Goal: Transaction & Acquisition: Purchase product/service

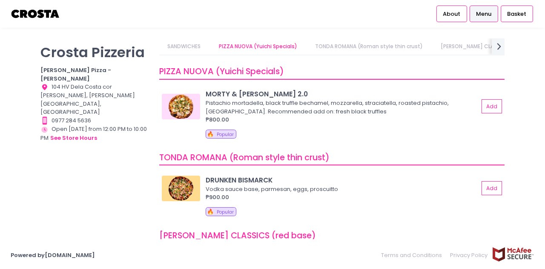
scroll to position [77, 0]
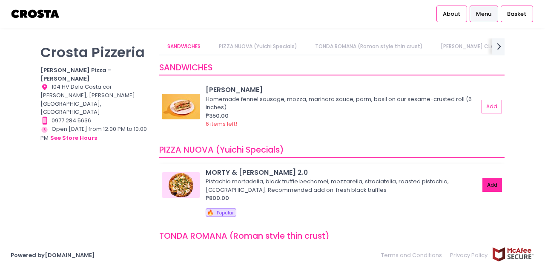
click at [486, 183] on button "Add" at bounding box center [492, 184] width 20 height 14
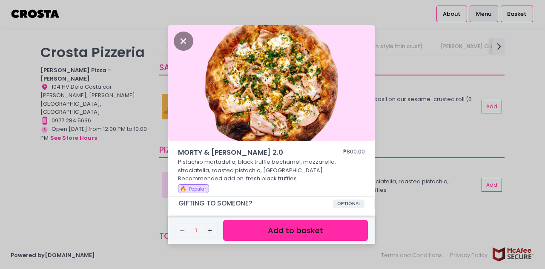
click at [318, 231] on button "Add to basket" at bounding box center [295, 230] width 145 height 21
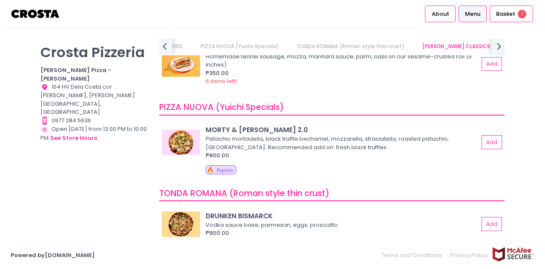
scroll to position [0, 0]
click at [489, 146] on button "Add" at bounding box center [492, 142] width 20 height 14
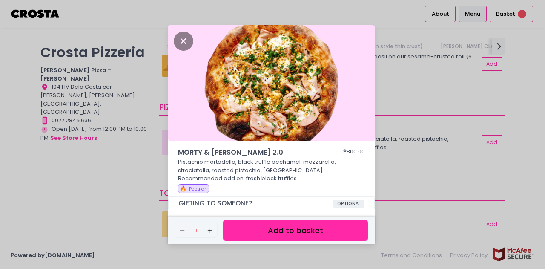
click at [317, 229] on button "Add to basket" at bounding box center [295, 230] width 145 height 21
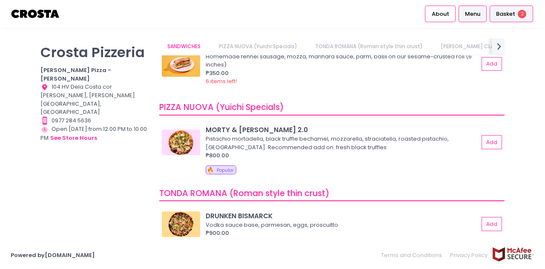
click at [506, 15] on span "Basket" at bounding box center [505, 14] width 19 height 9
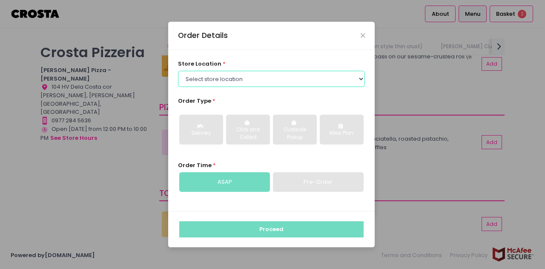
click at [317, 81] on select "Select store location [PERSON_NAME] Pizza - [PERSON_NAME] Pizza - [GEOGRAPHIC_D…" at bounding box center [271, 79] width 187 height 16
select select "5fabb2e53664a8677beaeb89"
click at [178, 71] on select "Select store location [PERSON_NAME] Pizza - [PERSON_NAME] Pizza - [GEOGRAPHIC_D…" at bounding box center [271, 79] width 187 height 16
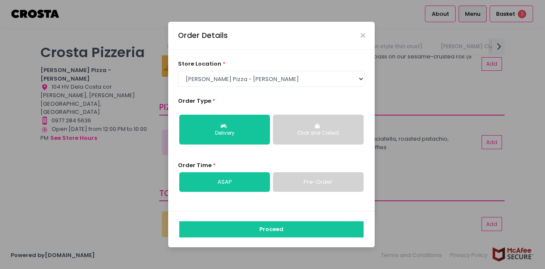
click at [309, 136] on div "Click and Collect" at bounding box center [318, 133] width 79 height 8
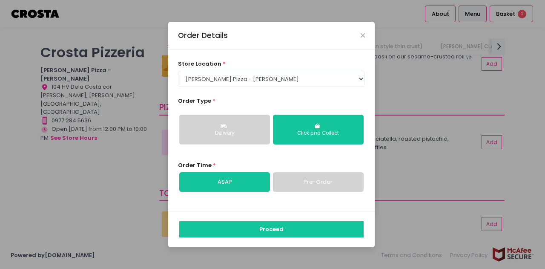
click at [322, 180] on link "Pre-Order" at bounding box center [318, 182] width 91 height 20
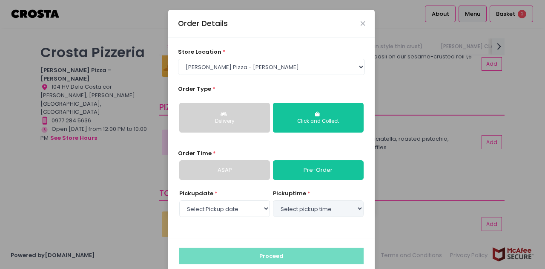
select select "[DATE]"
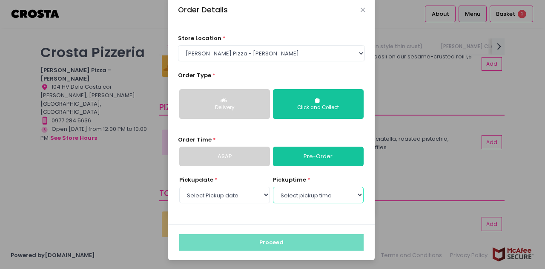
click at [358, 196] on select "Select pickup time 06:00 PM - 06:30 PM 06:30 PM - 07:00 PM 07:00 PM - 07:30 PM …" at bounding box center [318, 194] width 91 height 16
select select "18:30"
click at [273, 186] on select "Select pickup time 06:00 PM - 06:30 PM 06:30 PM - 07:00 PM 07:00 PM - 07:30 PM …" at bounding box center [318, 194] width 91 height 16
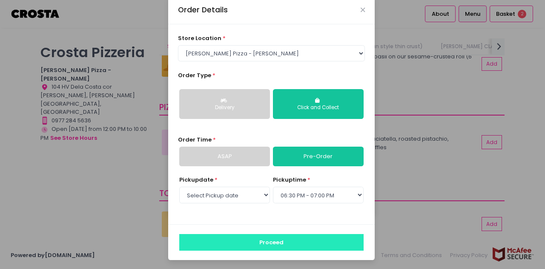
click at [283, 239] on button "Proceed" at bounding box center [271, 242] width 184 height 16
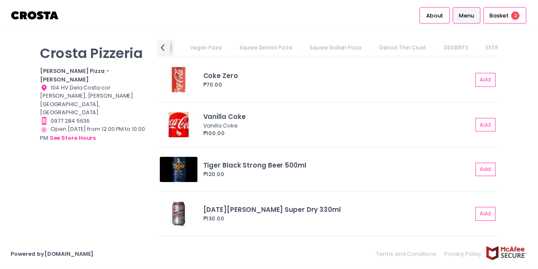
scroll to position [2120, 0]
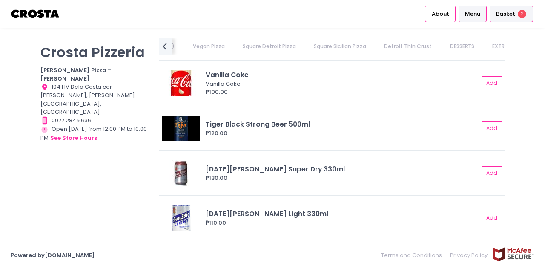
click at [513, 16] on span "Basket" at bounding box center [505, 14] width 19 height 9
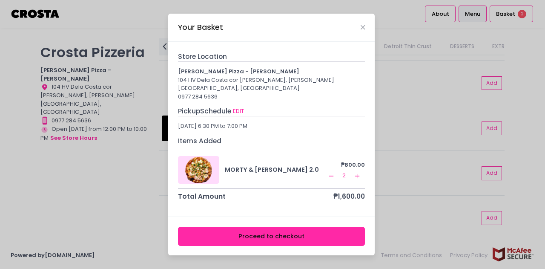
click at [291, 226] on button "Proceed to checkout" at bounding box center [271, 235] width 187 height 19
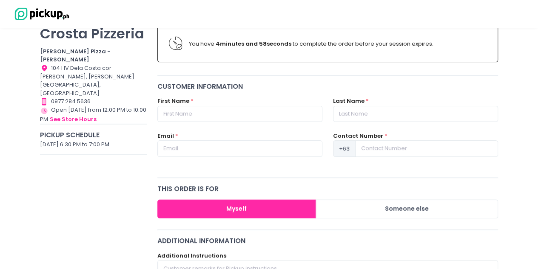
scroll to position [85, 0]
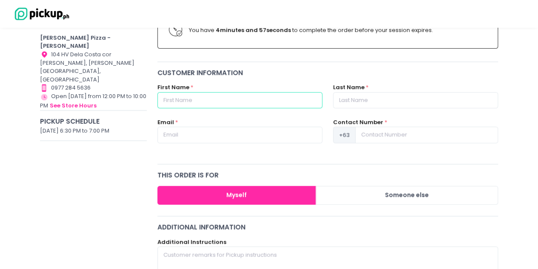
click at [239, 105] on input "text" at bounding box center [239, 100] width 165 height 16
type input "[PERSON_NAME]"
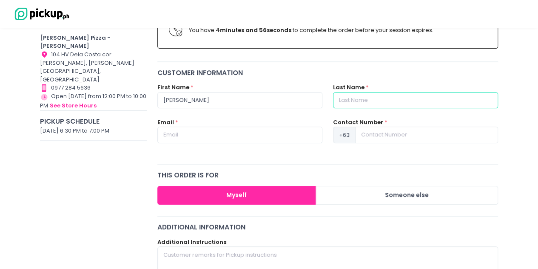
type input "Toting"
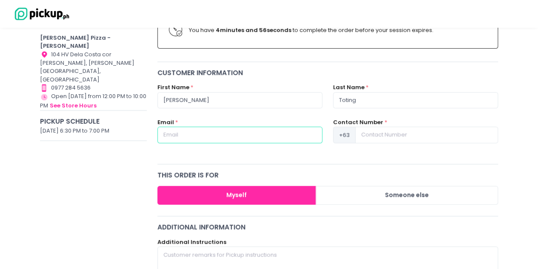
type input "[EMAIL_ADDRESS][DOMAIN_NAME]"
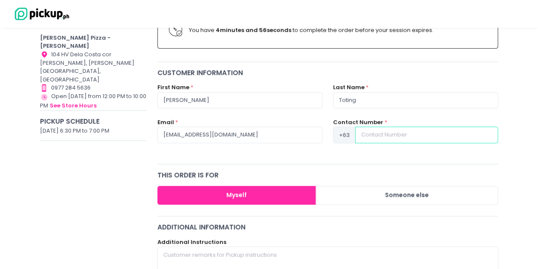
type input "09199100257"
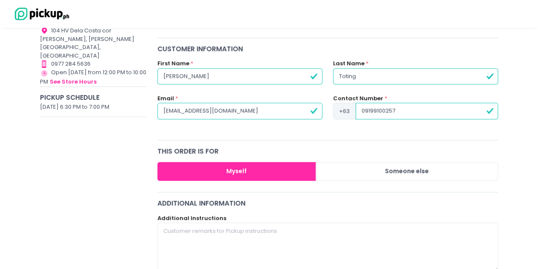
scroll to position [128, 0]
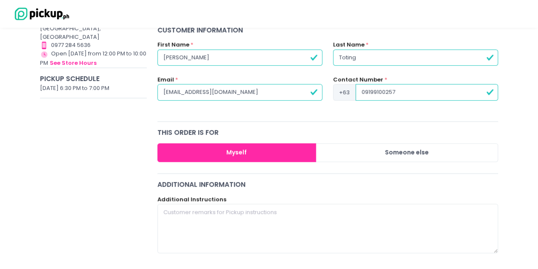
click at [259, 155] on button "Myself" at bounding box center [236, 152] width 159 height 19
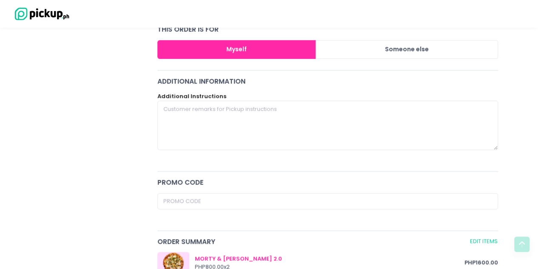
scroll to position [213, 0]
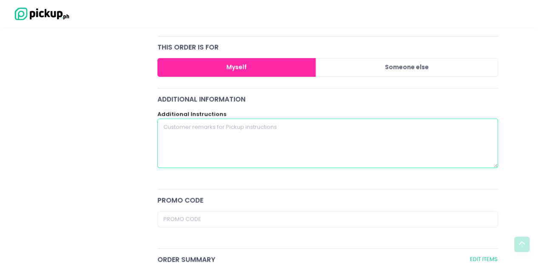
click at [255, 146] on textarea at bounding box center [327, 142] width 341 height 49
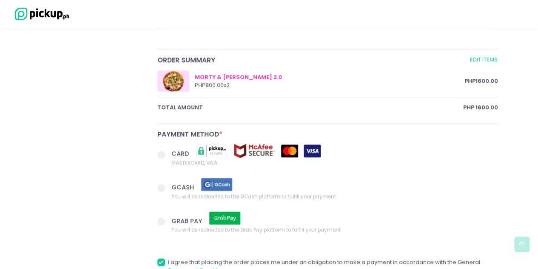
scroll to position [426, 0]
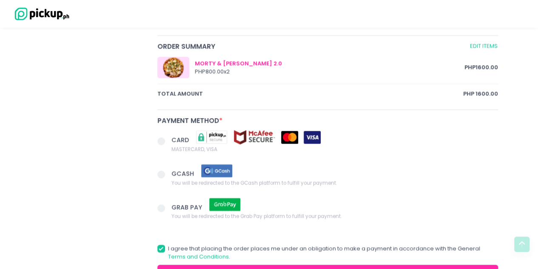
click at [163, 170] on span at bounding box center [161, 174] width 8 height 8
click at [168, 170] on input "GCASH You will be redirected to the GCash platform to fulfill your payment." at bounding box center [171, 173] width 6 height 6
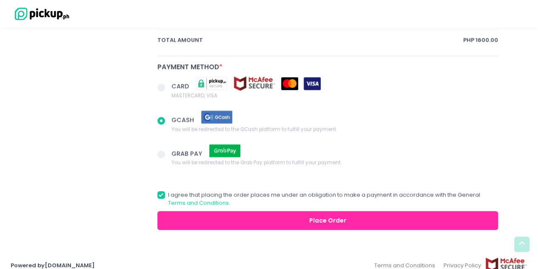
scroll to position [488, 0]
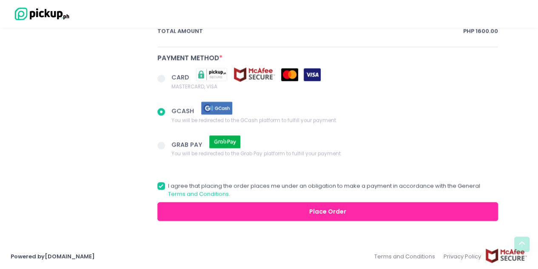
click at [331, 209] on button "Place Order" at bounding box center [327, 211] width 341 height 19
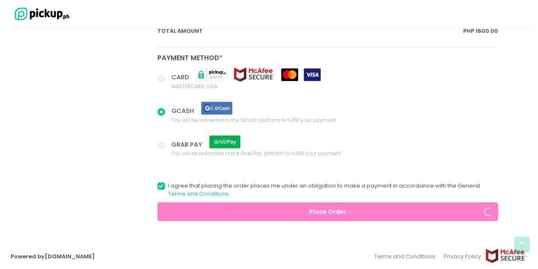
radio input "true"
type input "9199100257"
radio input "true"
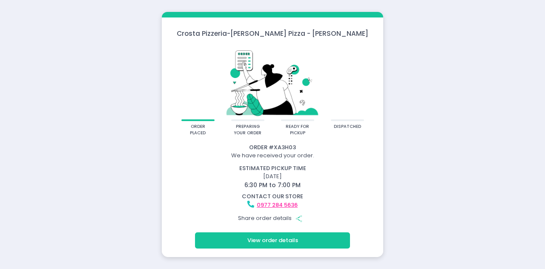
click at [281, 240] on button "View order details" at bounding box center [272, 240] width 155 height 16
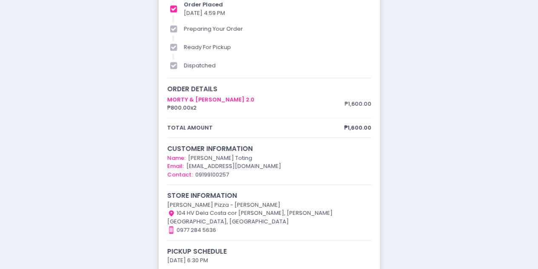
scroll to position [29, 0]
